Goal: Information Seeking & Learning: Learn about a topic

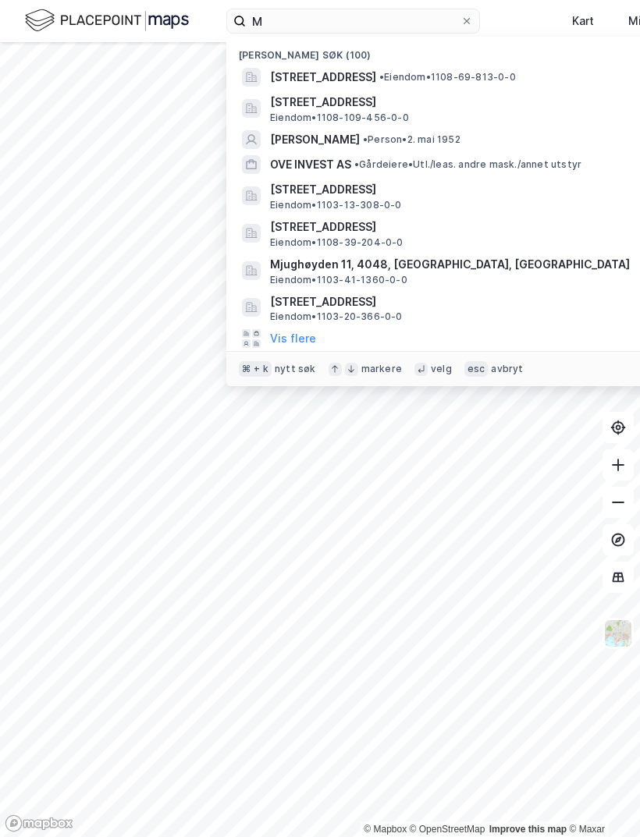
type input "M"
click at [345, 296] on span "[STREET_ADDRESS]" at bounding box center [457, 302] width 375 height 19
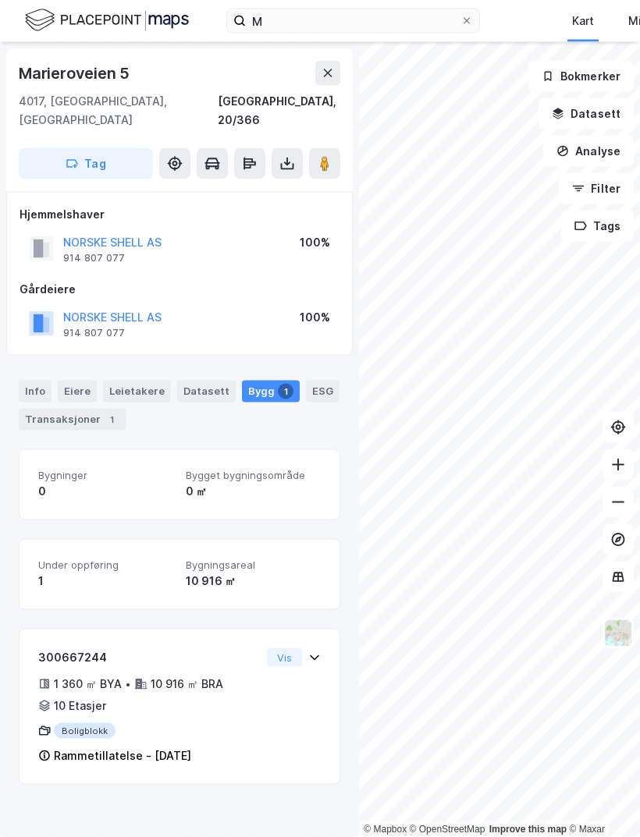
scroll to position [50, 0]
click at [40, 381] on div "Info" at bounding box center [35, 392] width 33 height 22
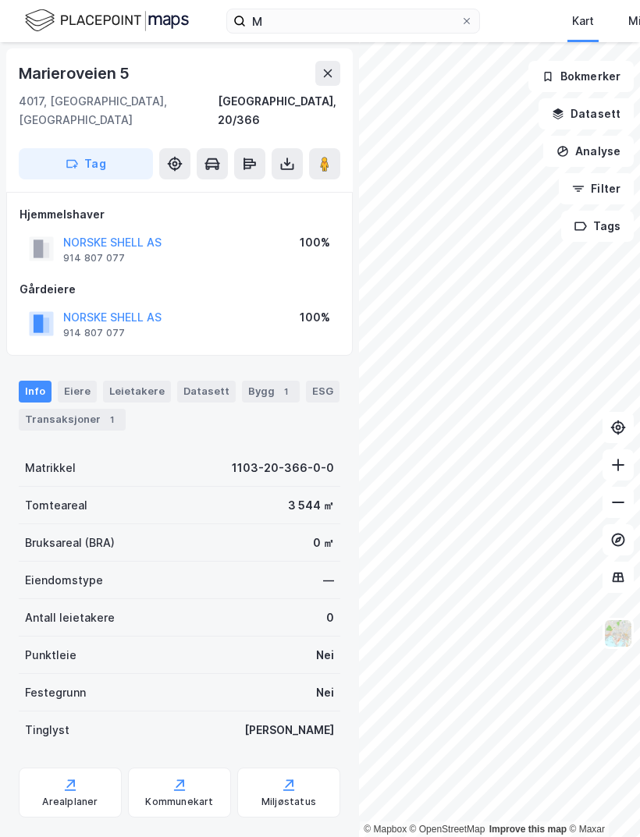
click at [83, 796] on div "Arealplaner" at bounding box center [69, 802] width 55 height 12
click at [310, 23] on input "M" at bounding box center [353, 20] width 215 height 23
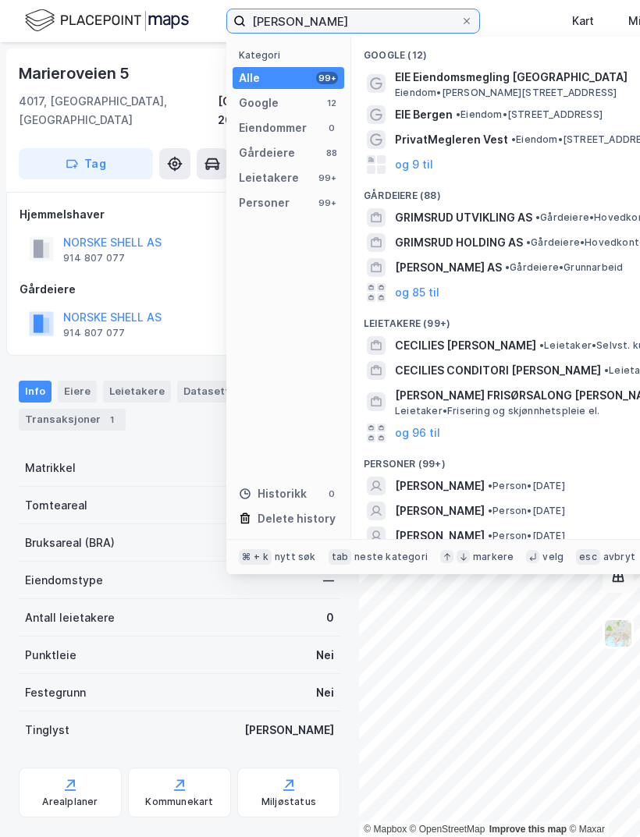
type input "[PERSON_NAME]"
click at [480, 529] on span "[PERSON_NAME]" at bounding box center [440, 536] width 90 height 19
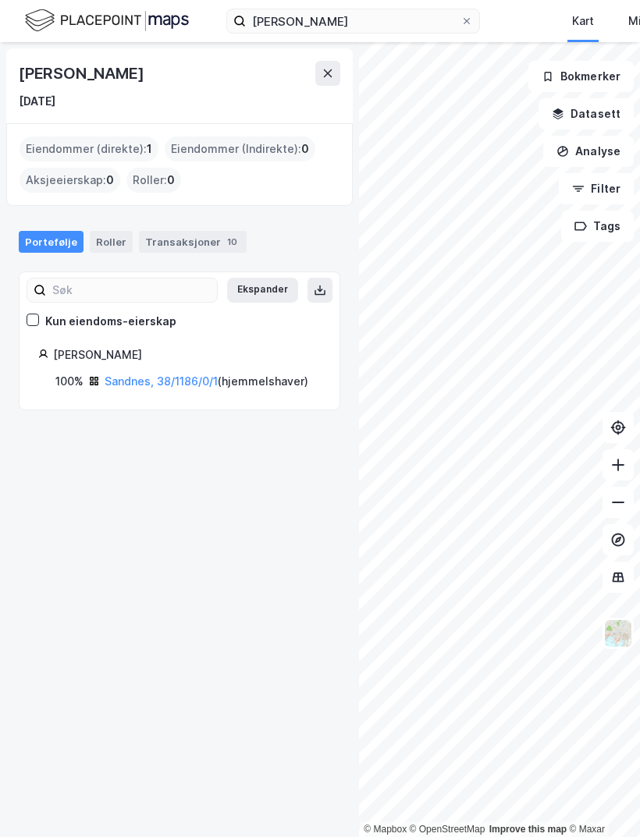
click at [175, 375] on link "Sandnes, 38/1186/0/1" at bounding box center [161, 381] width 113 height 13
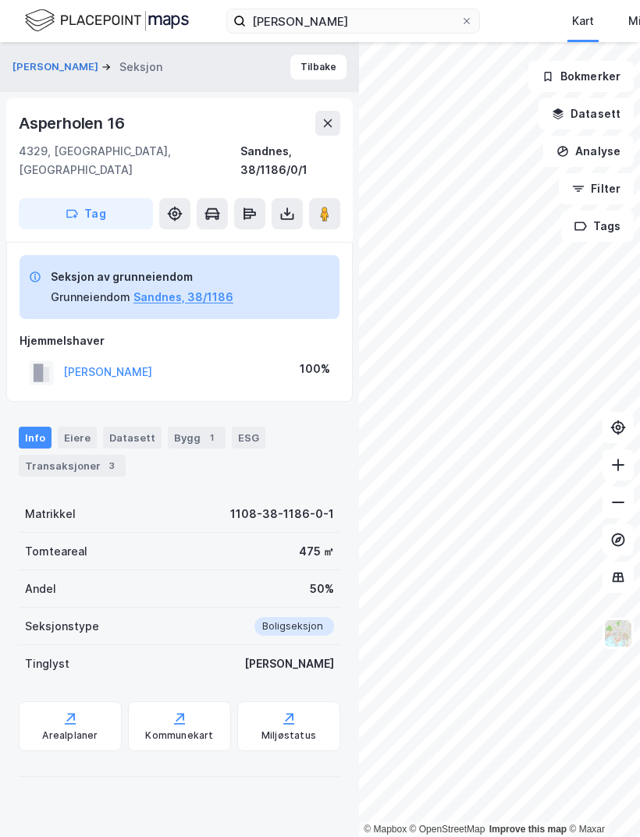
click at [79, 427] on div "Eiere" at bounding box center [77, 438] width 39 height 22
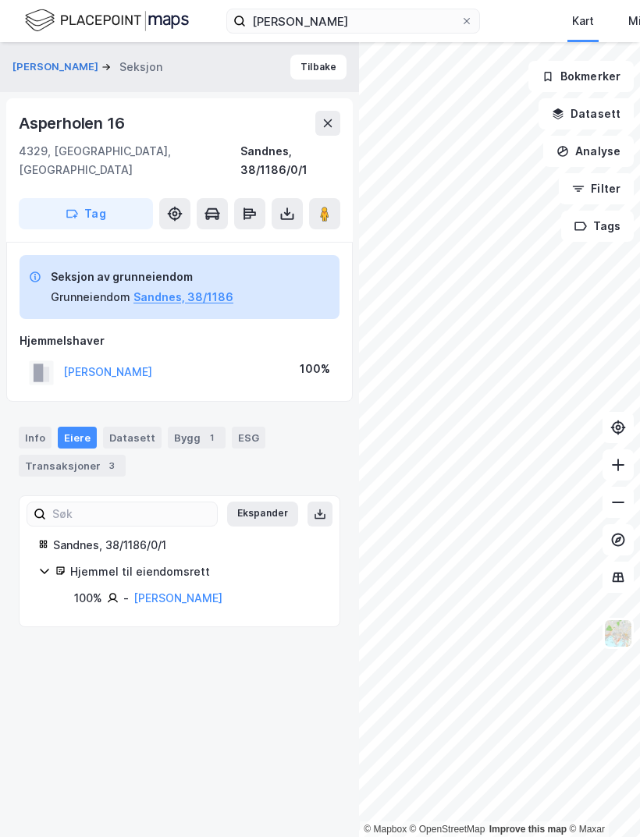
click at [85, 455] on div "Transaksjoner 3" at bounding box center [72, 466] width 107 height 22
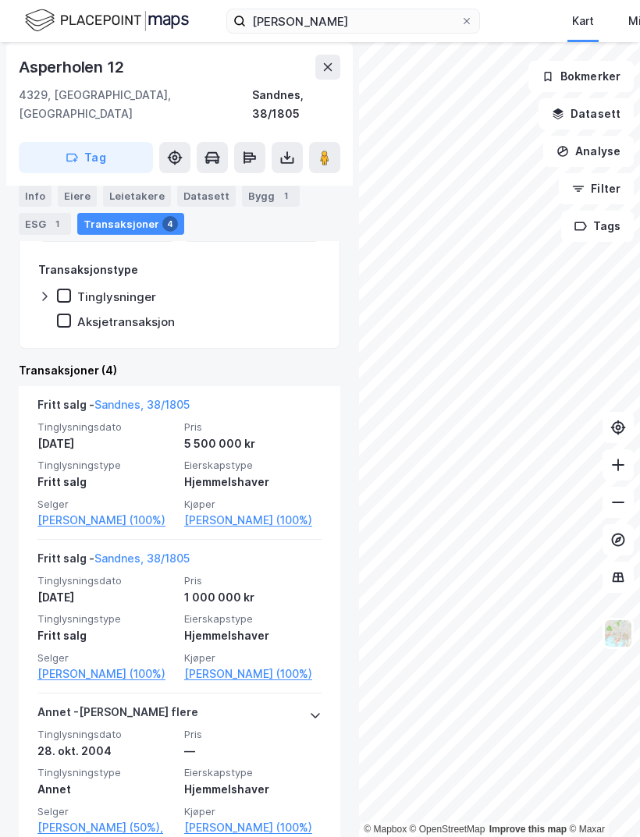
scroll to position [257, 0]
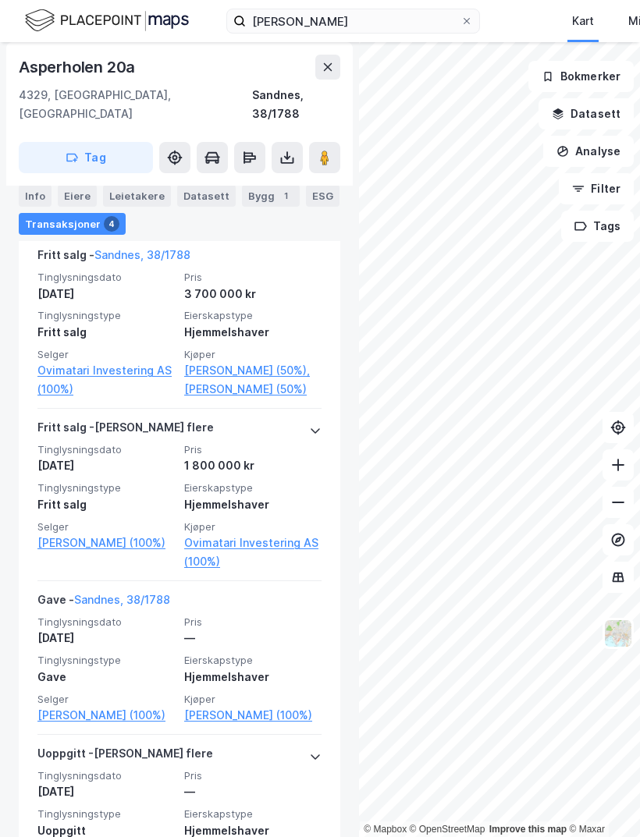
scroll to position [437, 0]
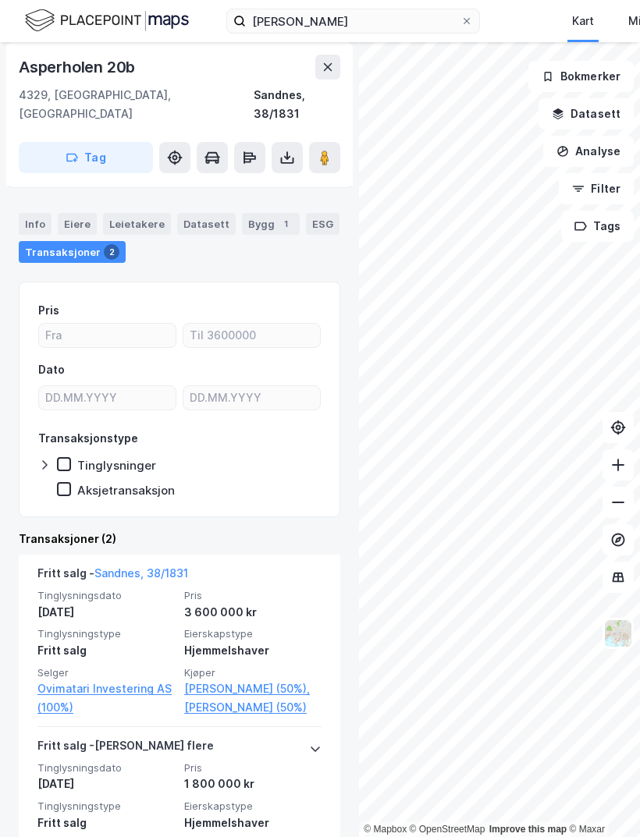
scroll to position [119, 0]
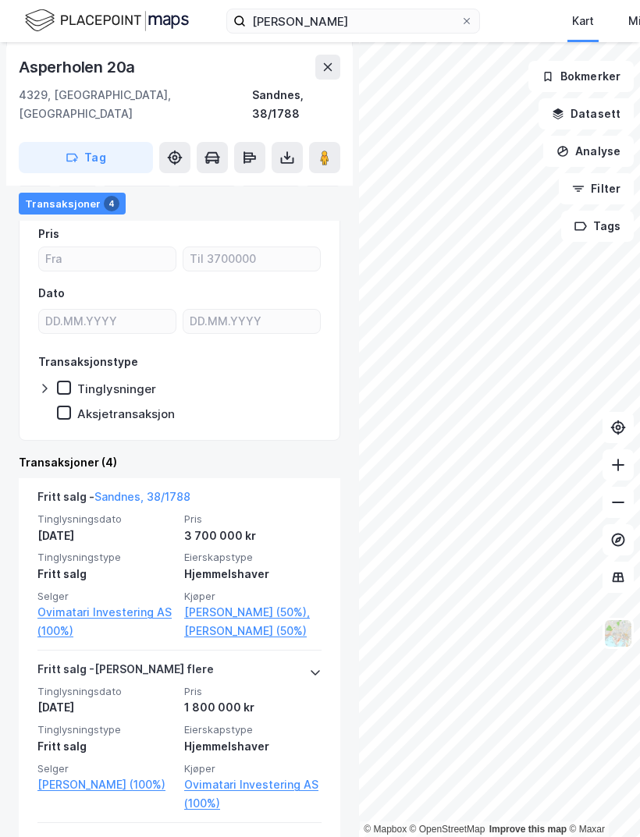
scroll to position [196, 0]
click at [130, 603] on link "Ovimatari Investering AS (100%)" at bounding box center [105, 621] width 137 height 37
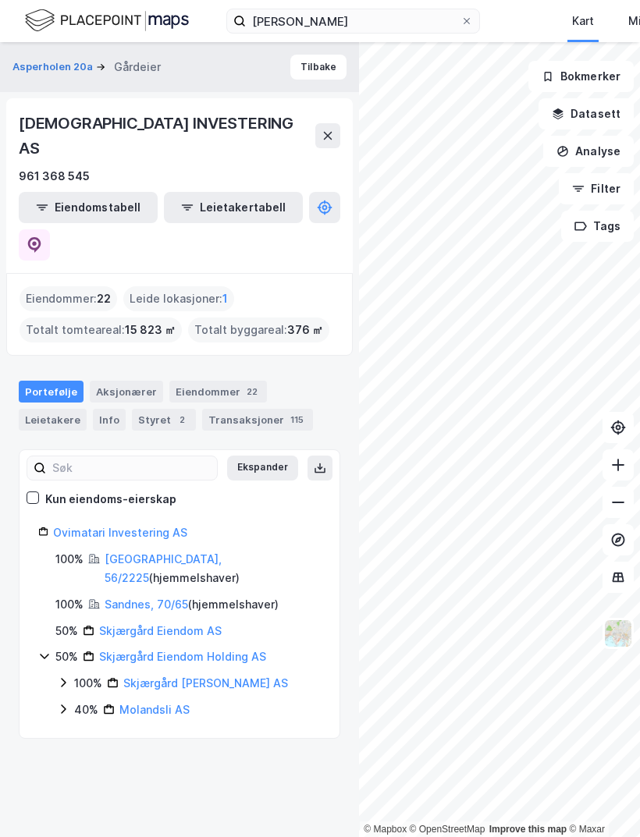
click at [132, 409] on div "Styret 2" at bounding box center [164, 420] width 64 height 22
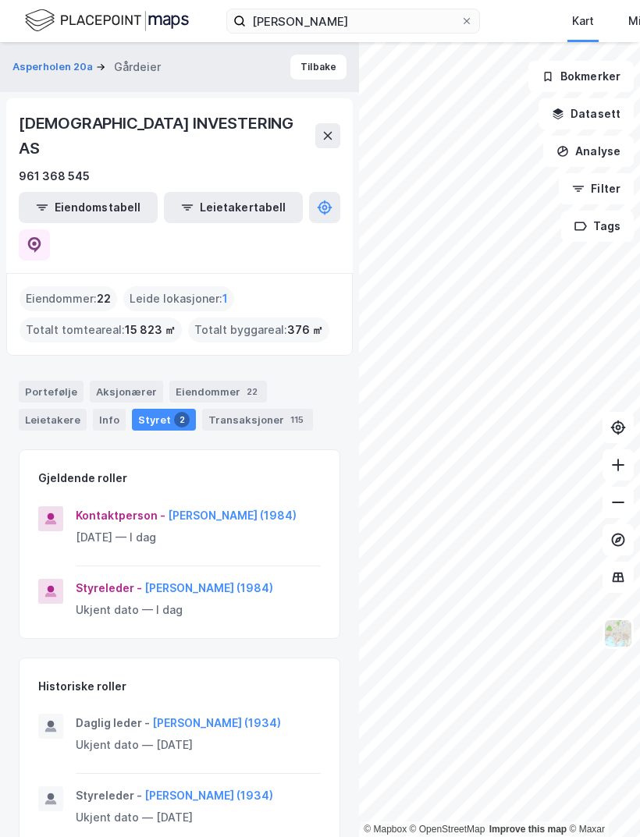
click at [93, 409] on div "Info" at bounding box center [109, 420] width 33 height 22
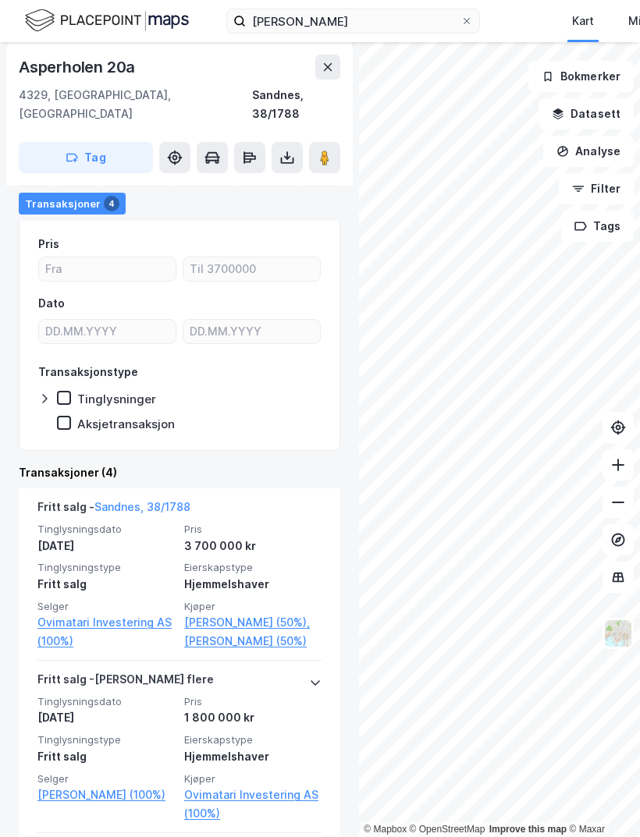
scroll to position [199, 0]
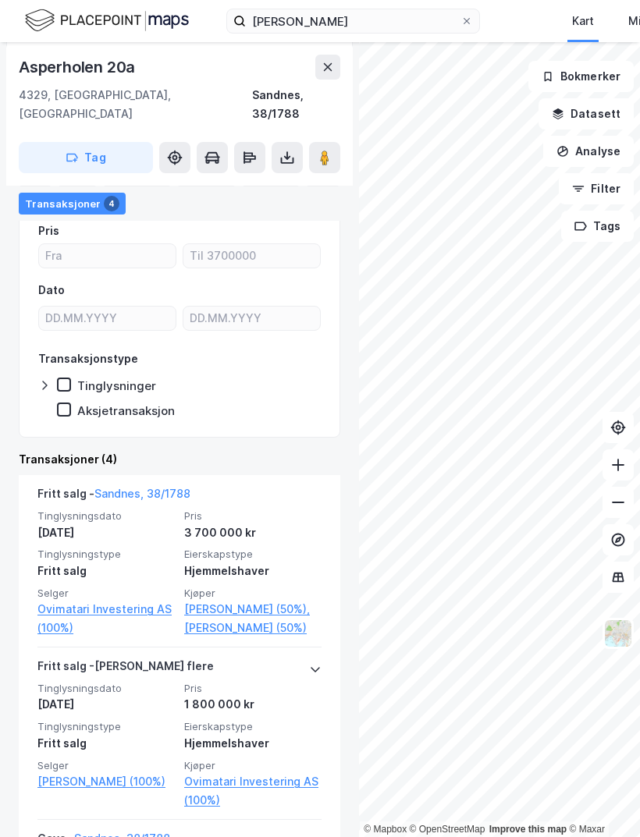
click at [109, 773] on link "[PERSON_NAME] (100%)" at bounding box center [105, 782] width 137 height 19
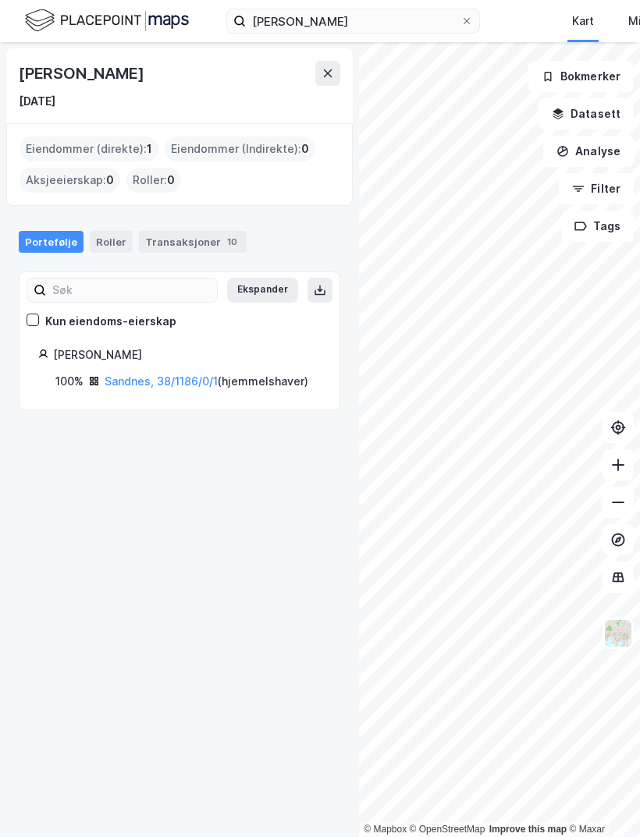
click at [194, 231] on div "Transaksjoner 10" at bounding box center [193, 242] width 108 height 22
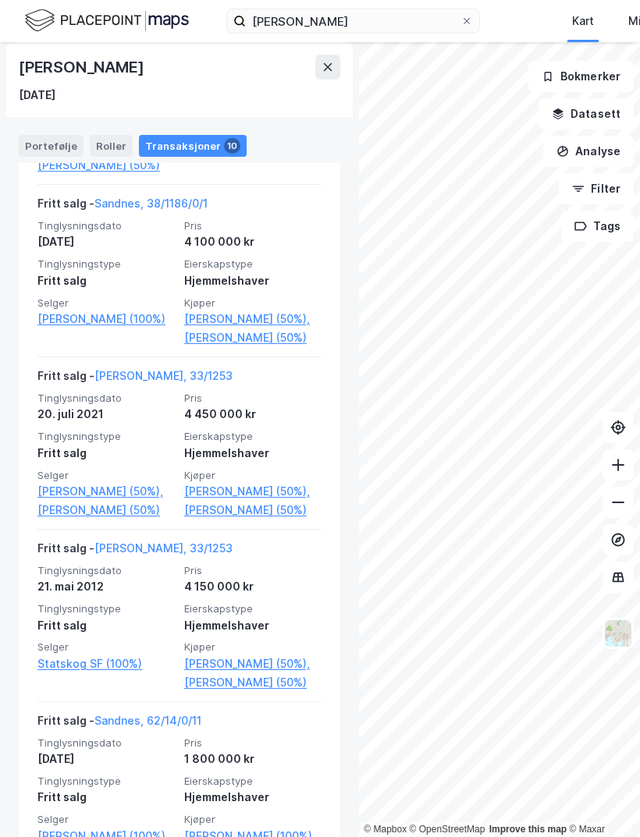
scroll to position [510, 0]
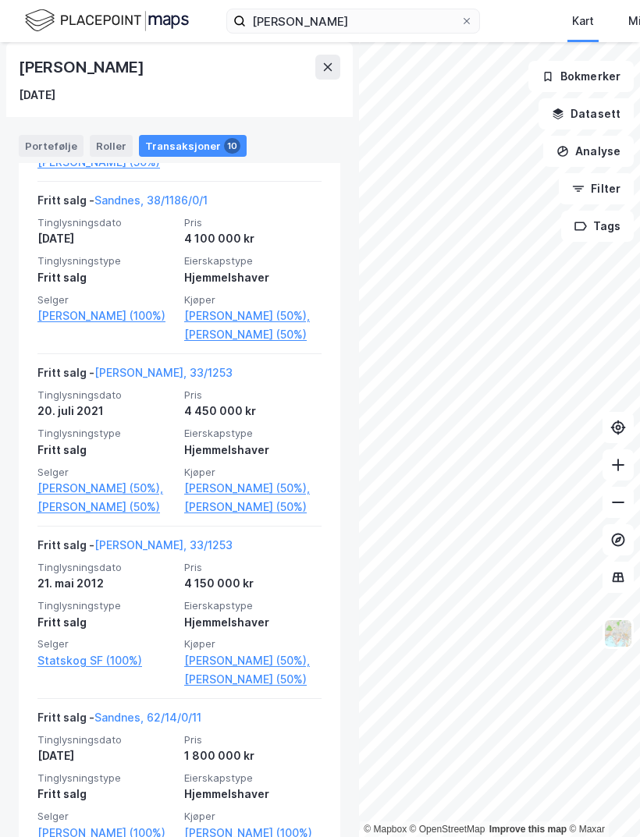
click at [172, 538] on link "[PERSON_NAME], 33/1253" at bounding box center [163, 544] width 138 height 13
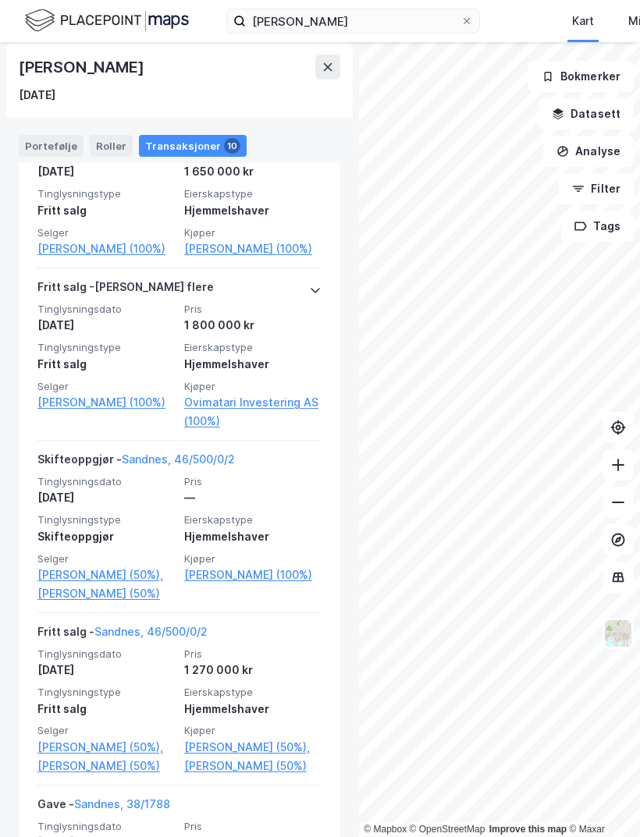
scroll to position [1285, 0]
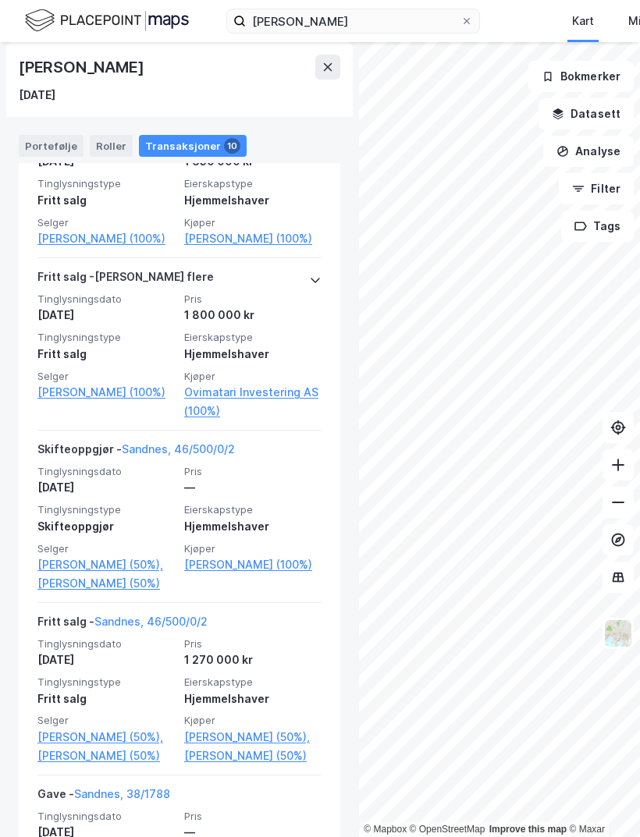
click at [201, 442] on link "Sandnes, 46/500/0/2" at bounding box center [178, 448] width 113 height 13
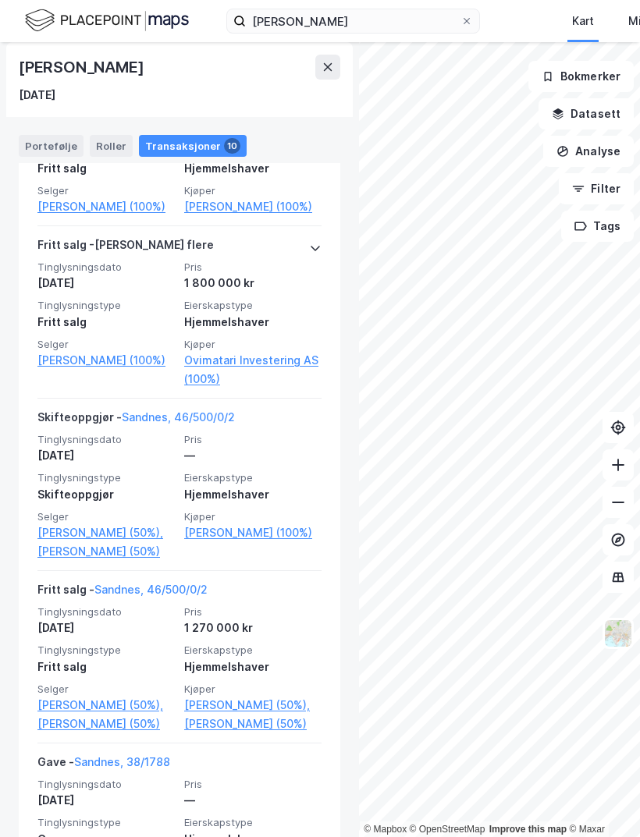
scroll to position [1343, 0]
click at [155, 756] on link "Sandnes, 38/1788" at bounding box center [122, 762] width 96 height 13
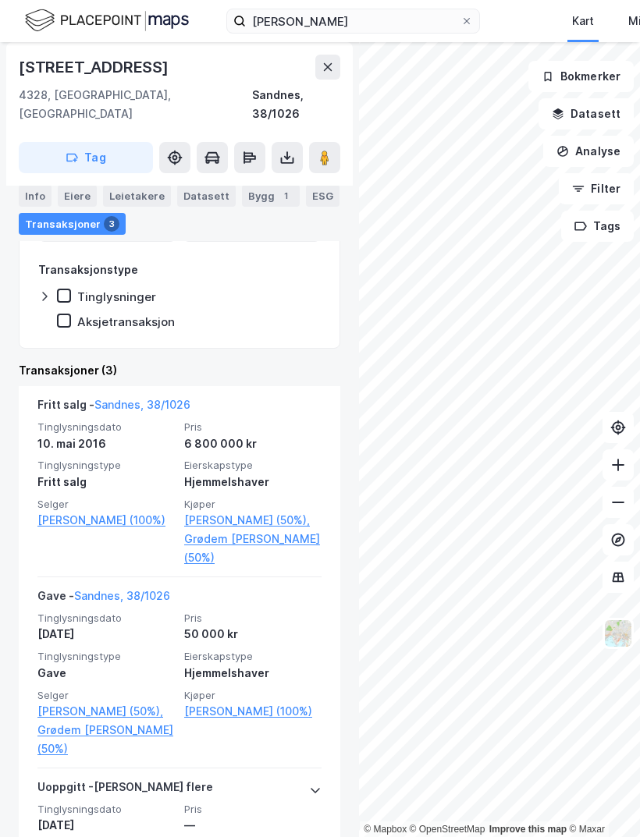
scroll to position [287, 0]
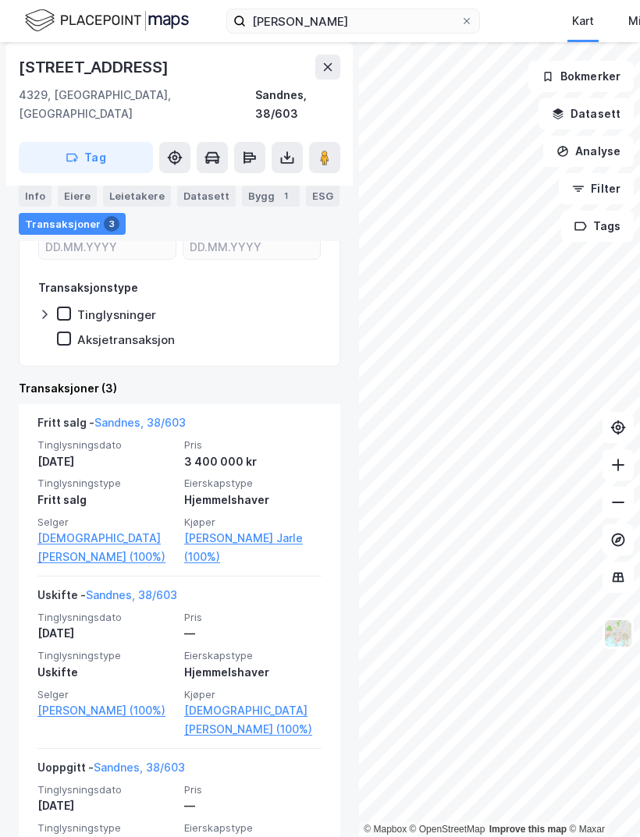
scroll to position [237, 0]
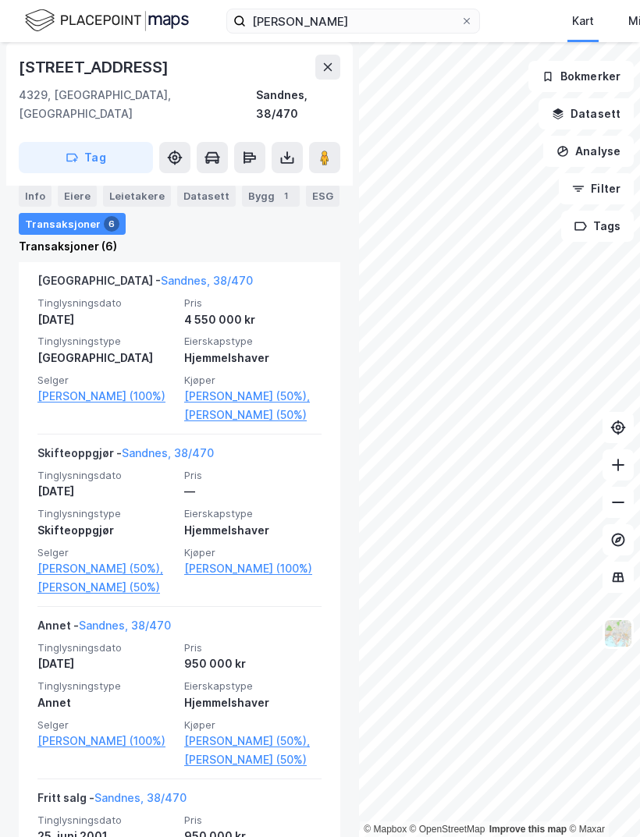
scroll to position [414, 0]
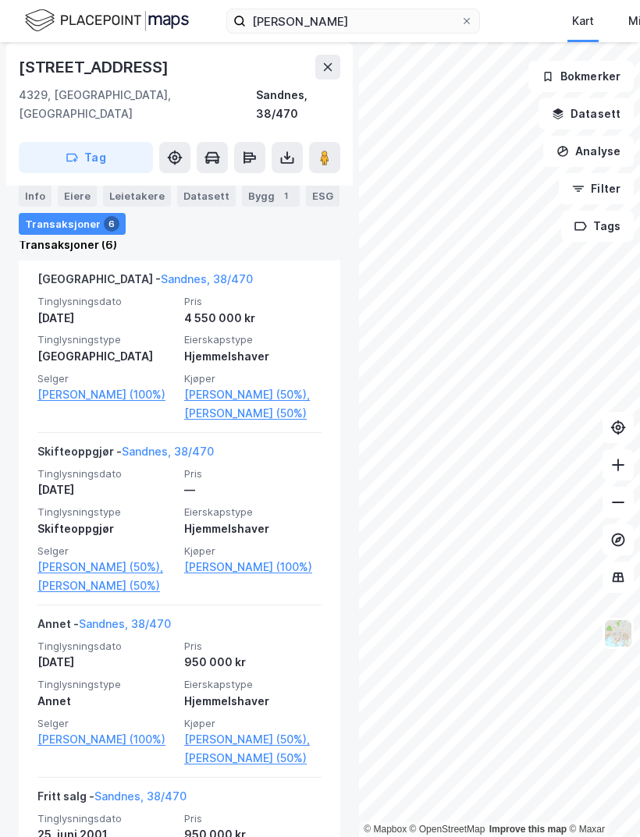
click at [133, 385] on link "[PERSON_NAME] (100%)" at bounding box center [105, 394] width 137 height 19
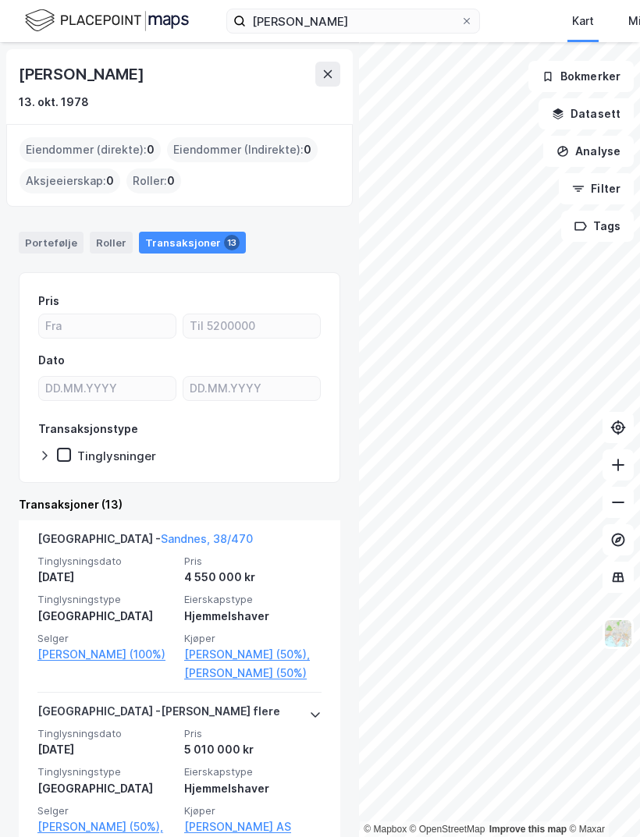
scroll to position [66, 0]
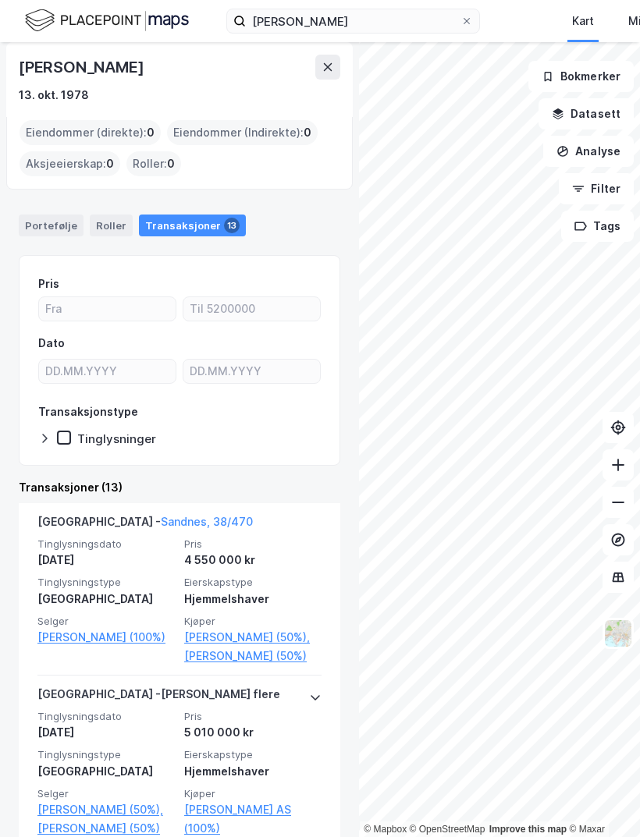
click at [126, 801] on link "[PERSON_NAME] (50%)," at bounding box center [105, 810] width 137 height 19
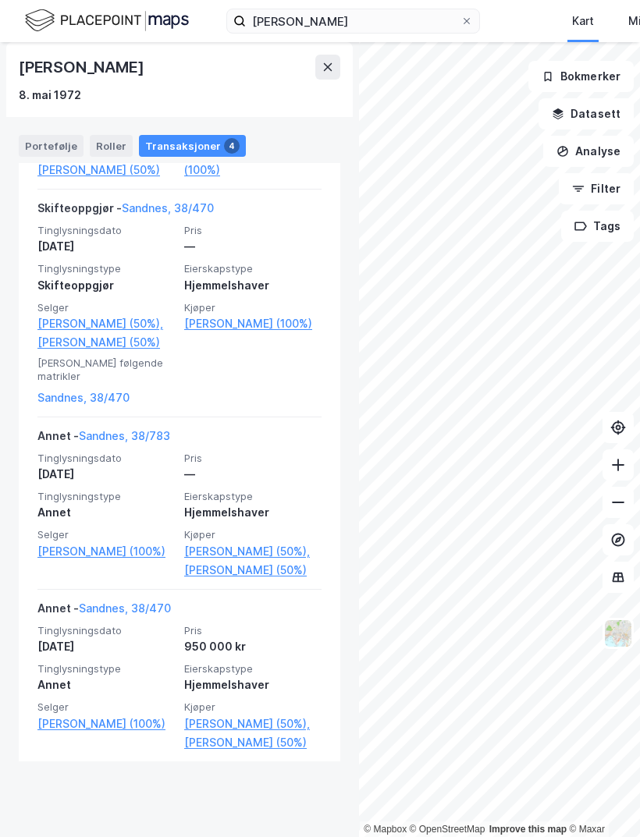
scroll to position [552, 0]
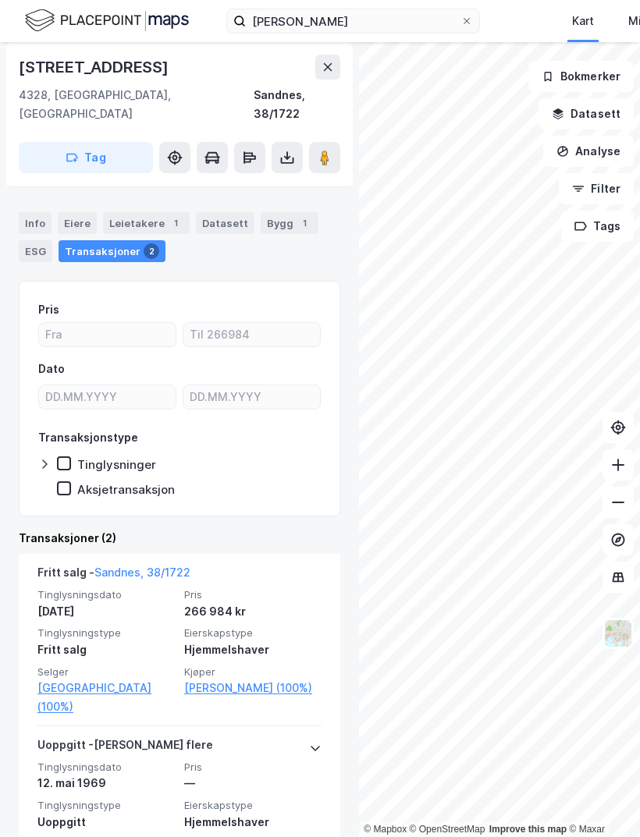
scroll to position [87, 0]
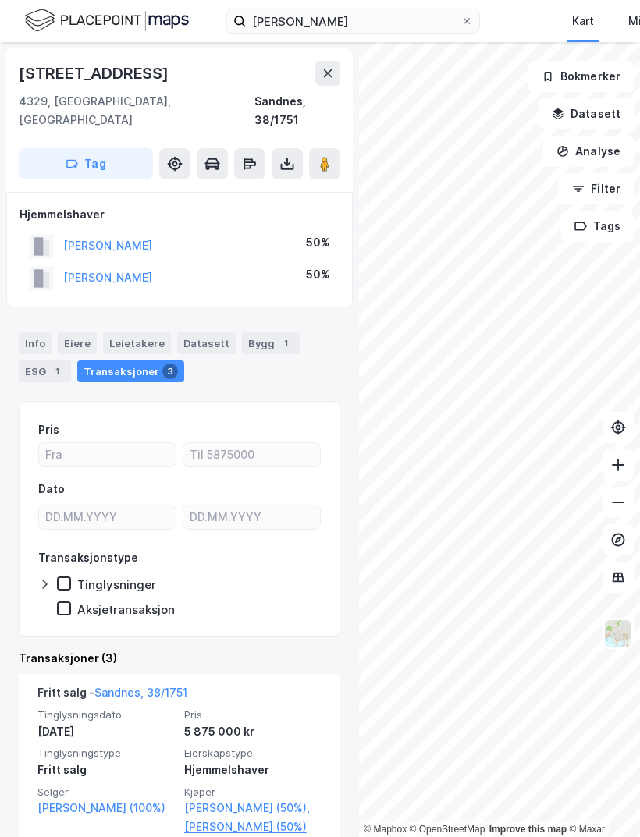
click at [0, 0] on button "[PERSON_NAME]" at bounding box center [0, 0] width 0 height 0
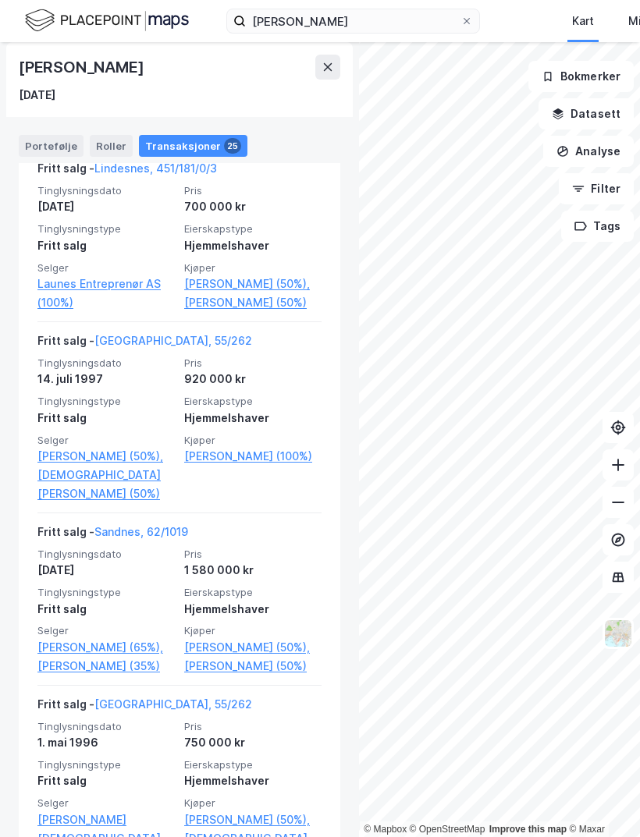
scroll to position [4035, 0]
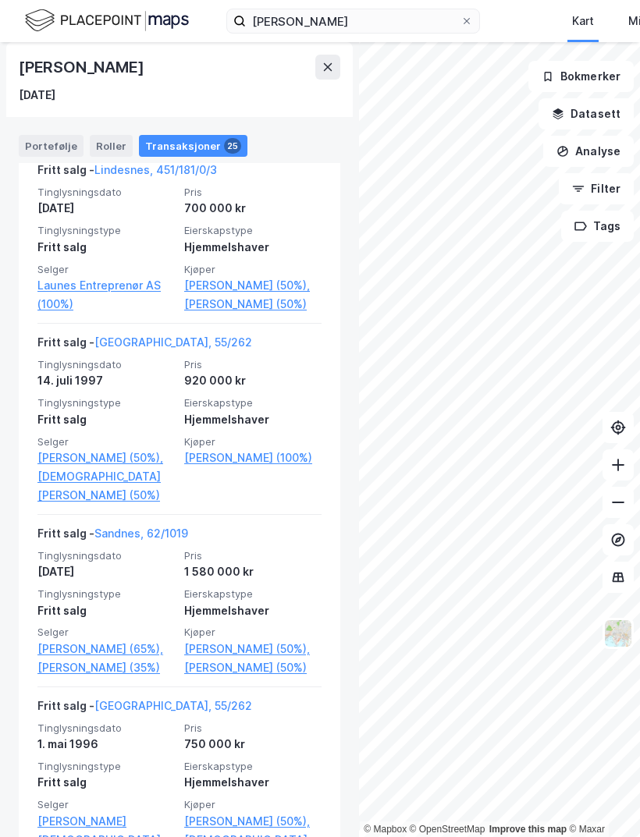
click at [52, 135] on div "Portefølje" at bounding box center [51, 146] width 65 height 22
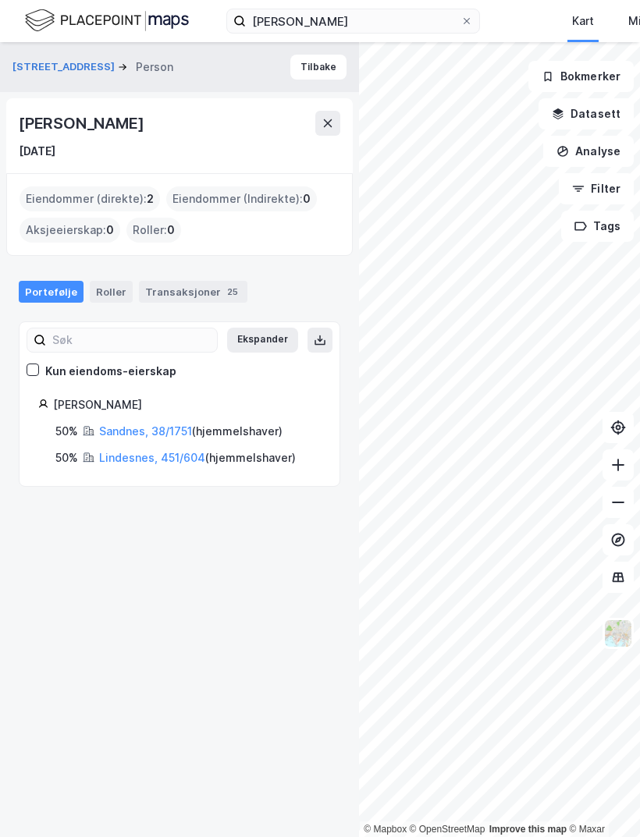
click at [205, 281] on div "Transaksjoner 25" at bounding box center [193, 292] width 108 height 22
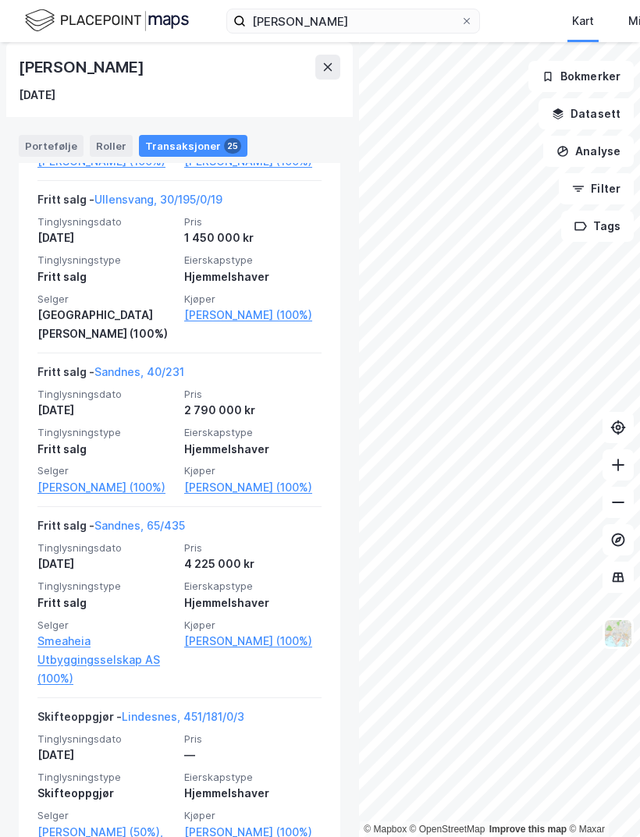
scroll to position [2918, 0]
click at [166, 519] on link "Sandnes, 65/435" at bounding box center [139, 525] width 91 height 13
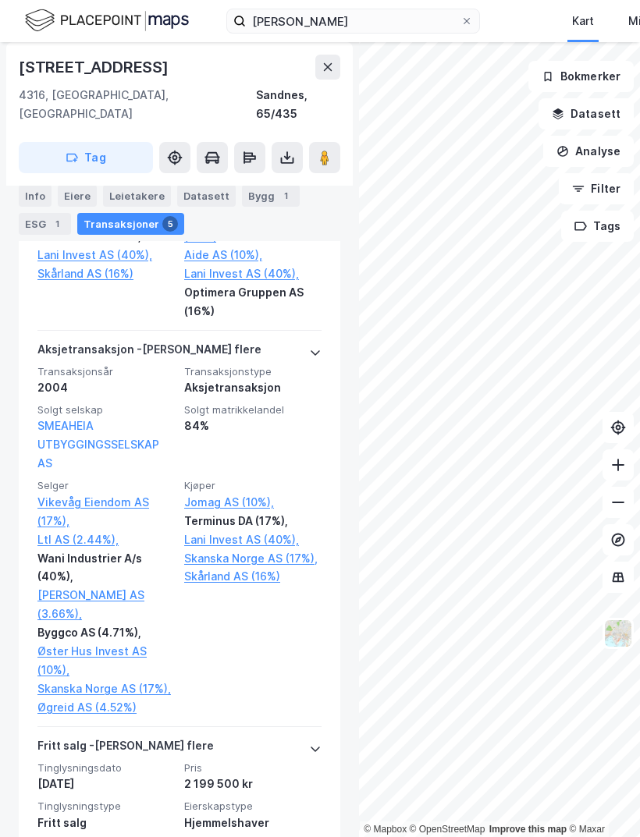
scroll to position [1050, 0]
